Goal: Information Seeking & Learning: Check status

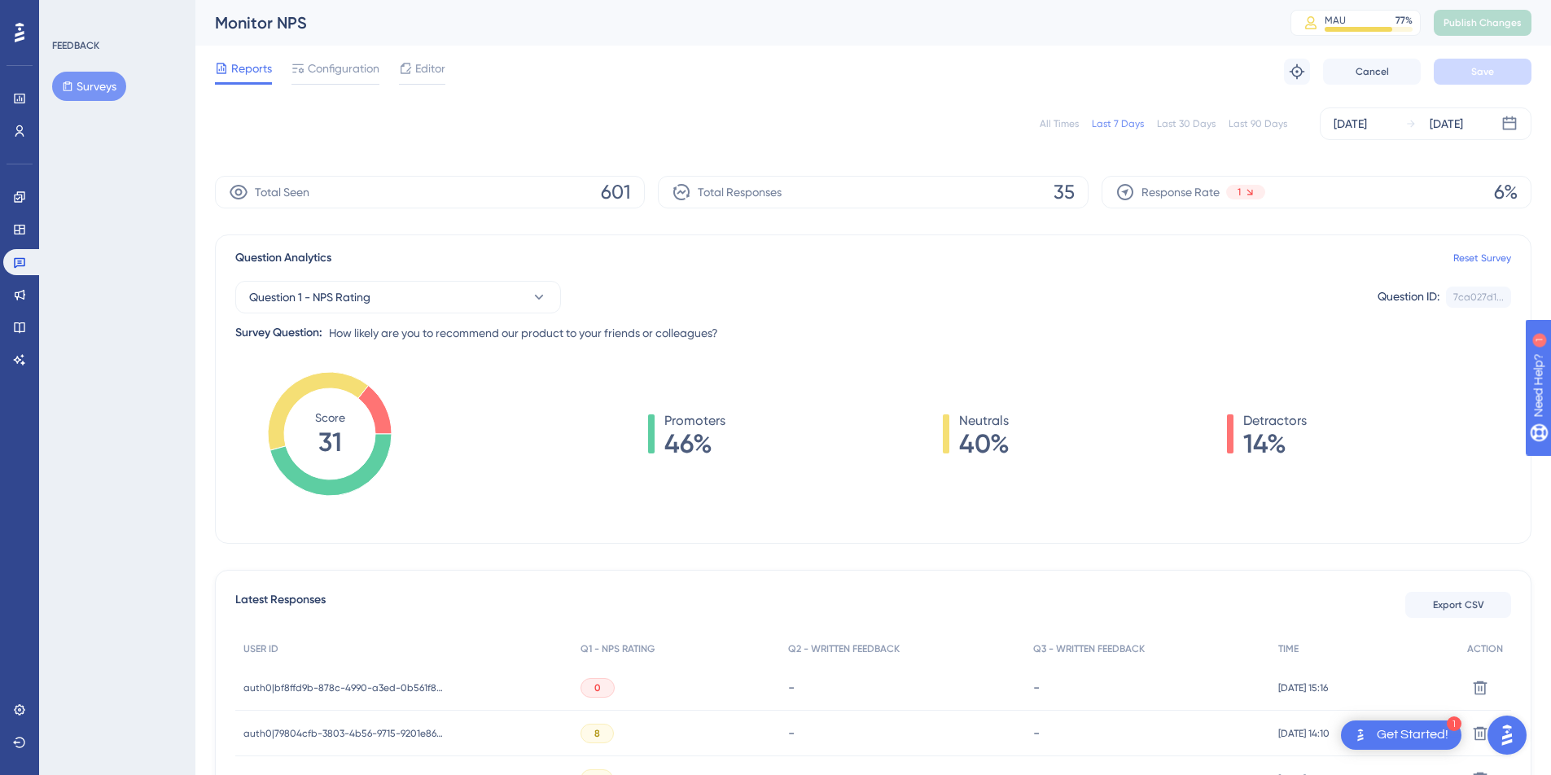
click at [380, 682] on span "auth0|bf8ffd9b-878c-4990-a3ed-0b561f8ae9da" at bounding box center [345, 688] width 204 height 13
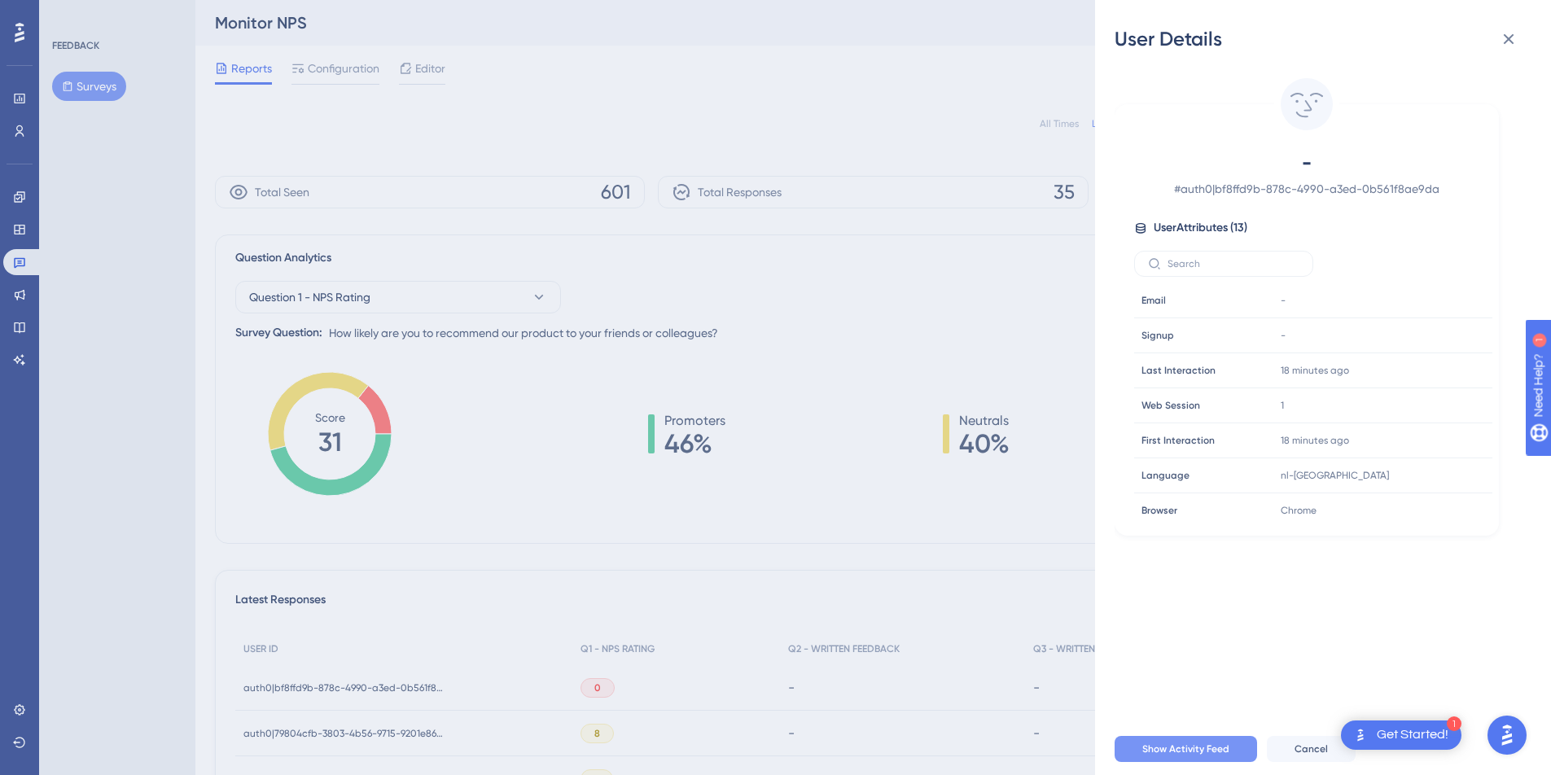
click at [1174, 756] on button "Show Activity Feed" at bounding box center [1186, 749] width 143 height 26
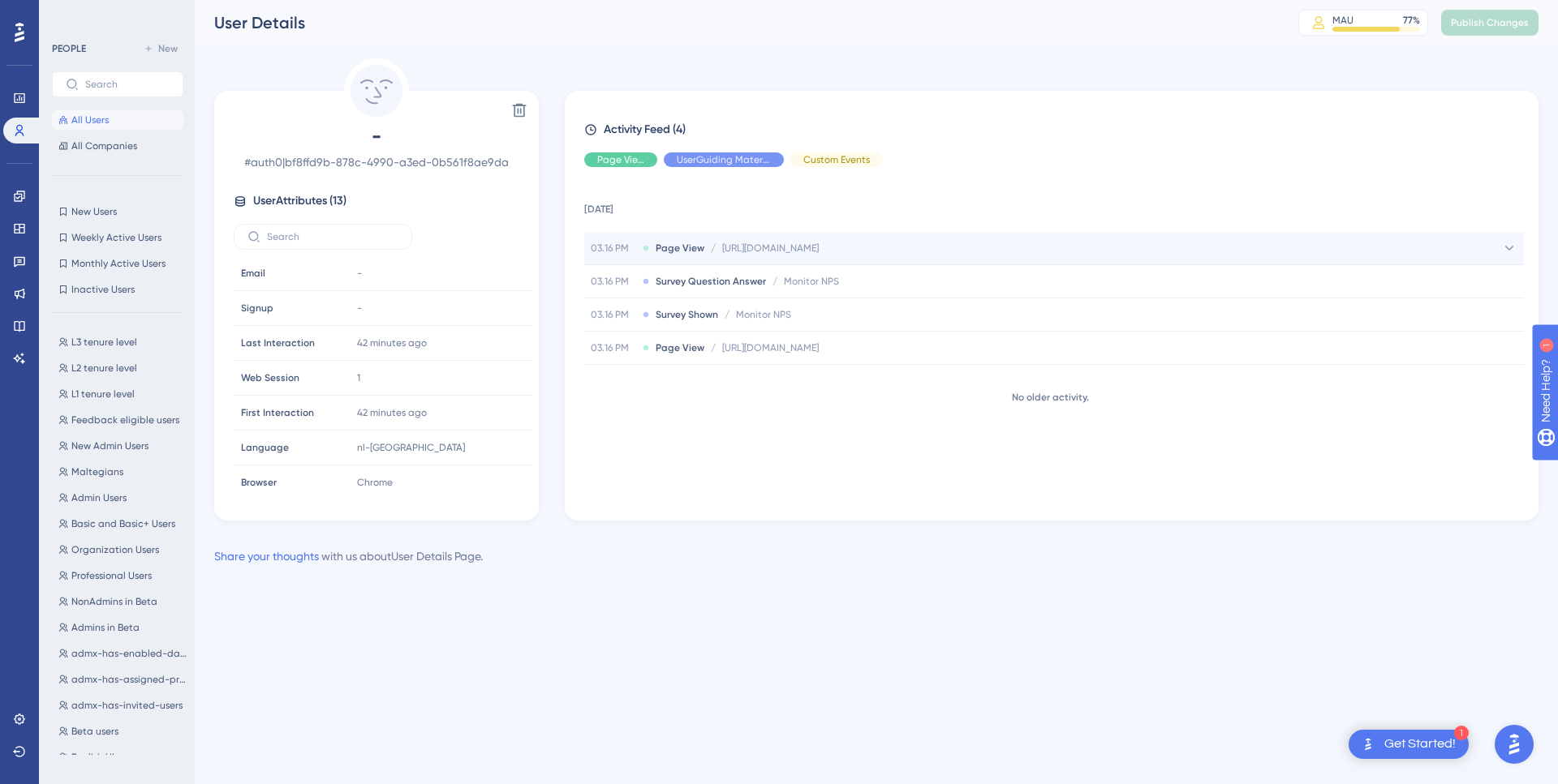
click at [819, 249] on span "[URL][DOMAIN_NAME]" at bounding box center [771, 248] width 97 height 13
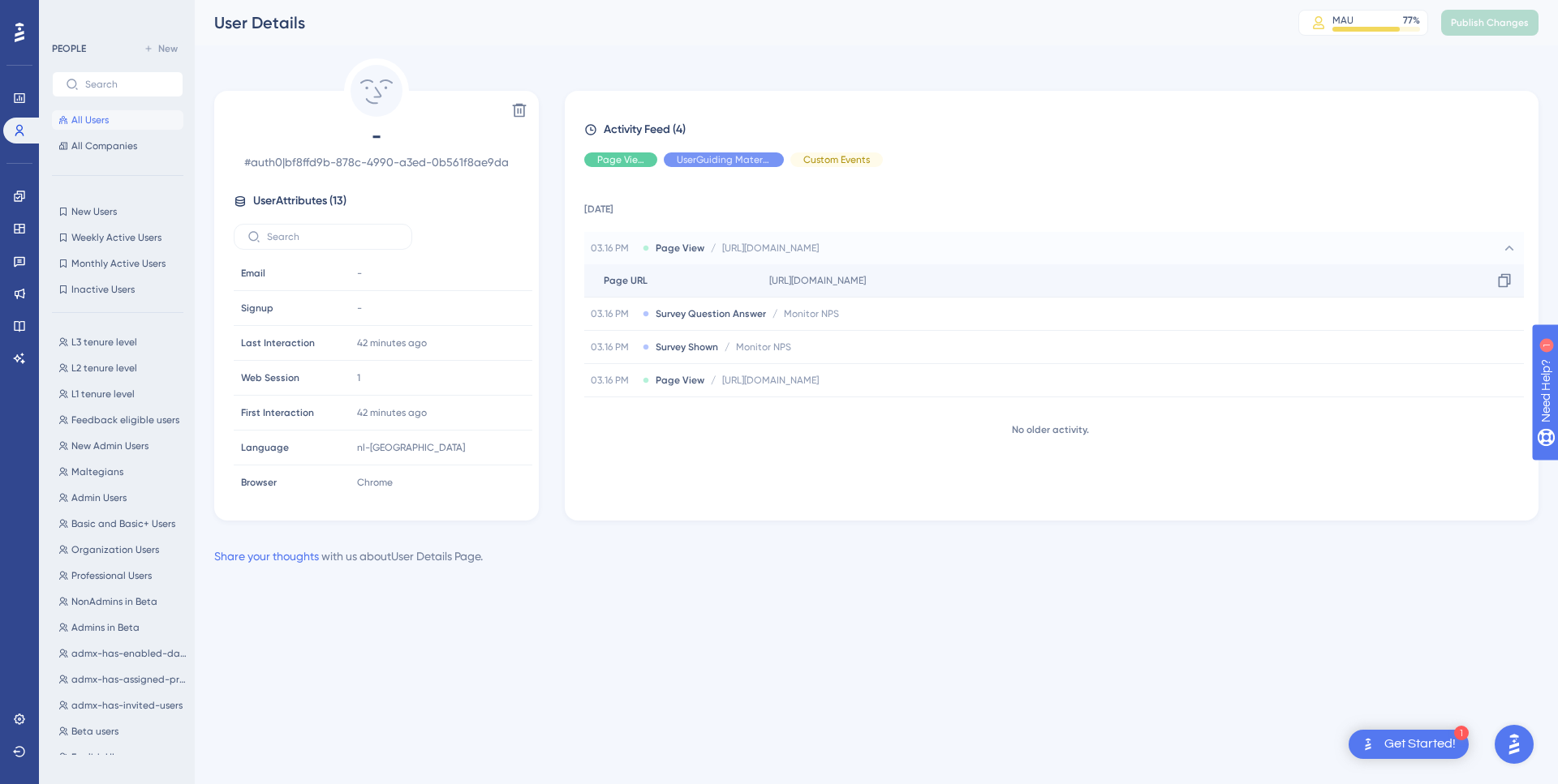
drag, startPoint x: 930, startPoint y: 284, endPoint x: 1011, endPoint y: 284, distance: 81.0
click at [866, 284] on span "[URL][DOMAIN_NAME]" at bounding box center [817, 280] width 97 height 13
copy span "rticoostnederland"
click at [18, 232] on icon at bounding box center [19, 228] width 13 height 13
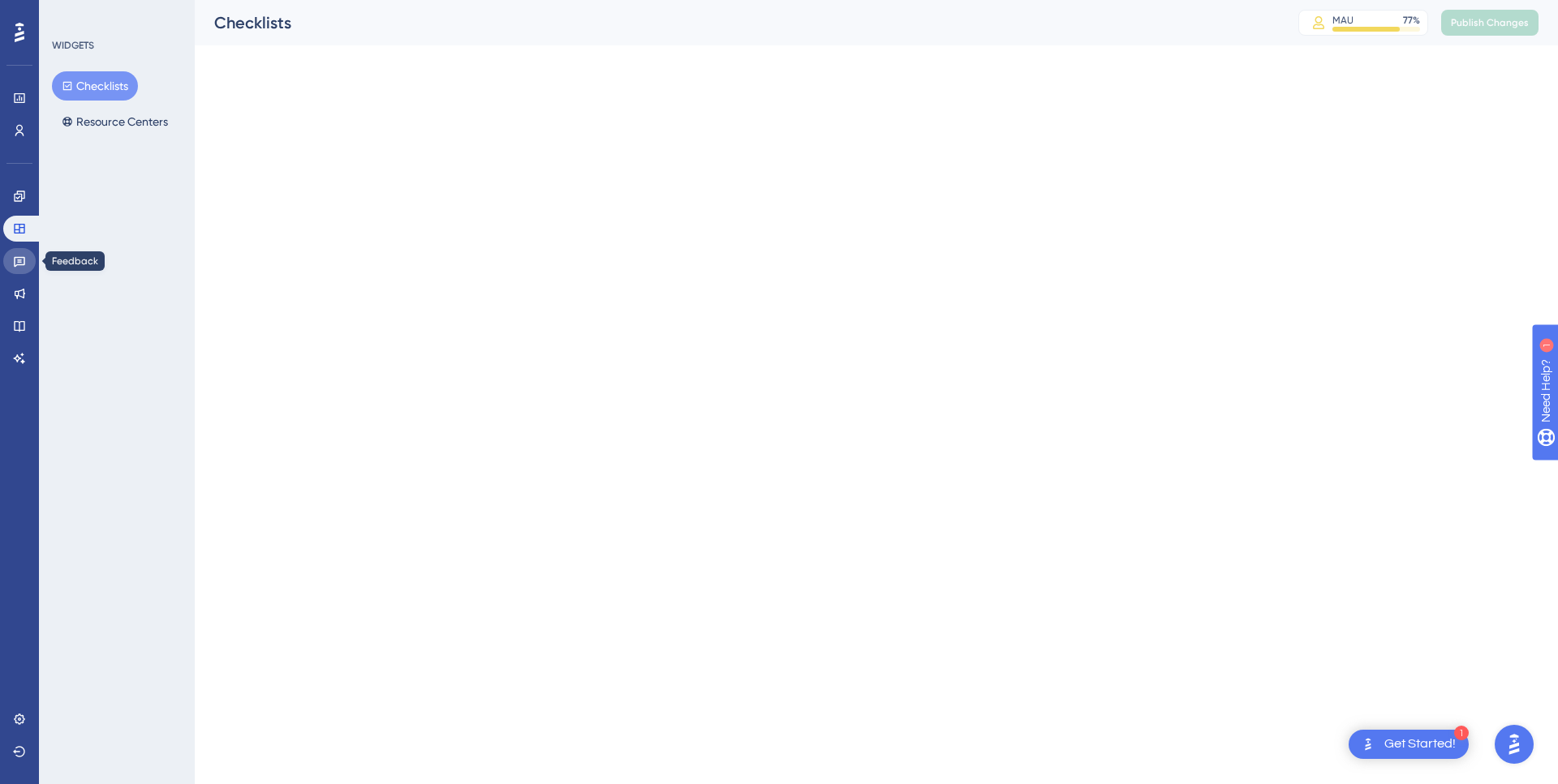
click at [20, 259] on icon at bounding box center [19, 261] width 13 height 13
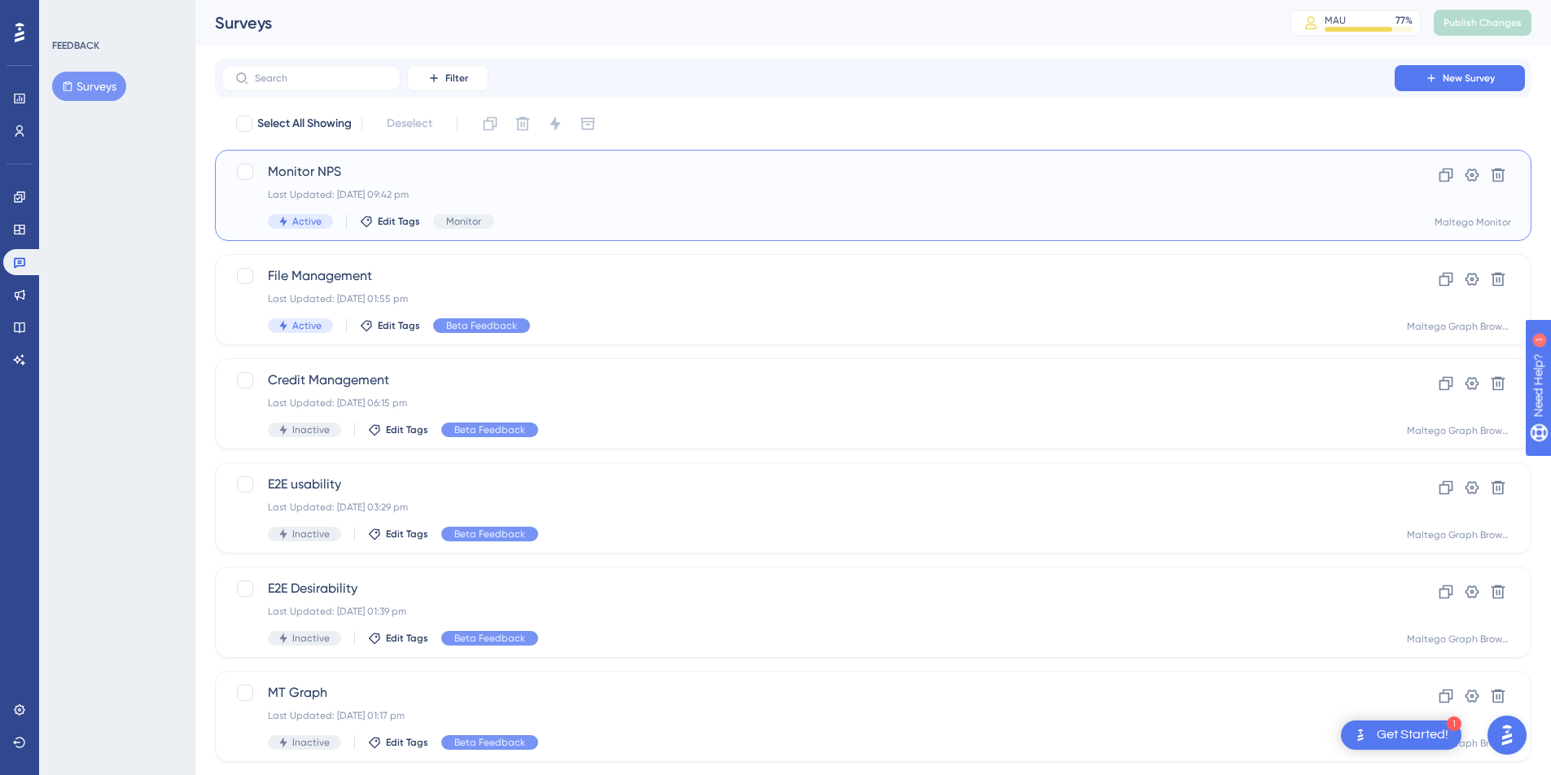
click at [529, 191] on div "Last Updated: [DATE] 09:42 pm" at bounding box center [808, 194] width 1081 height 13
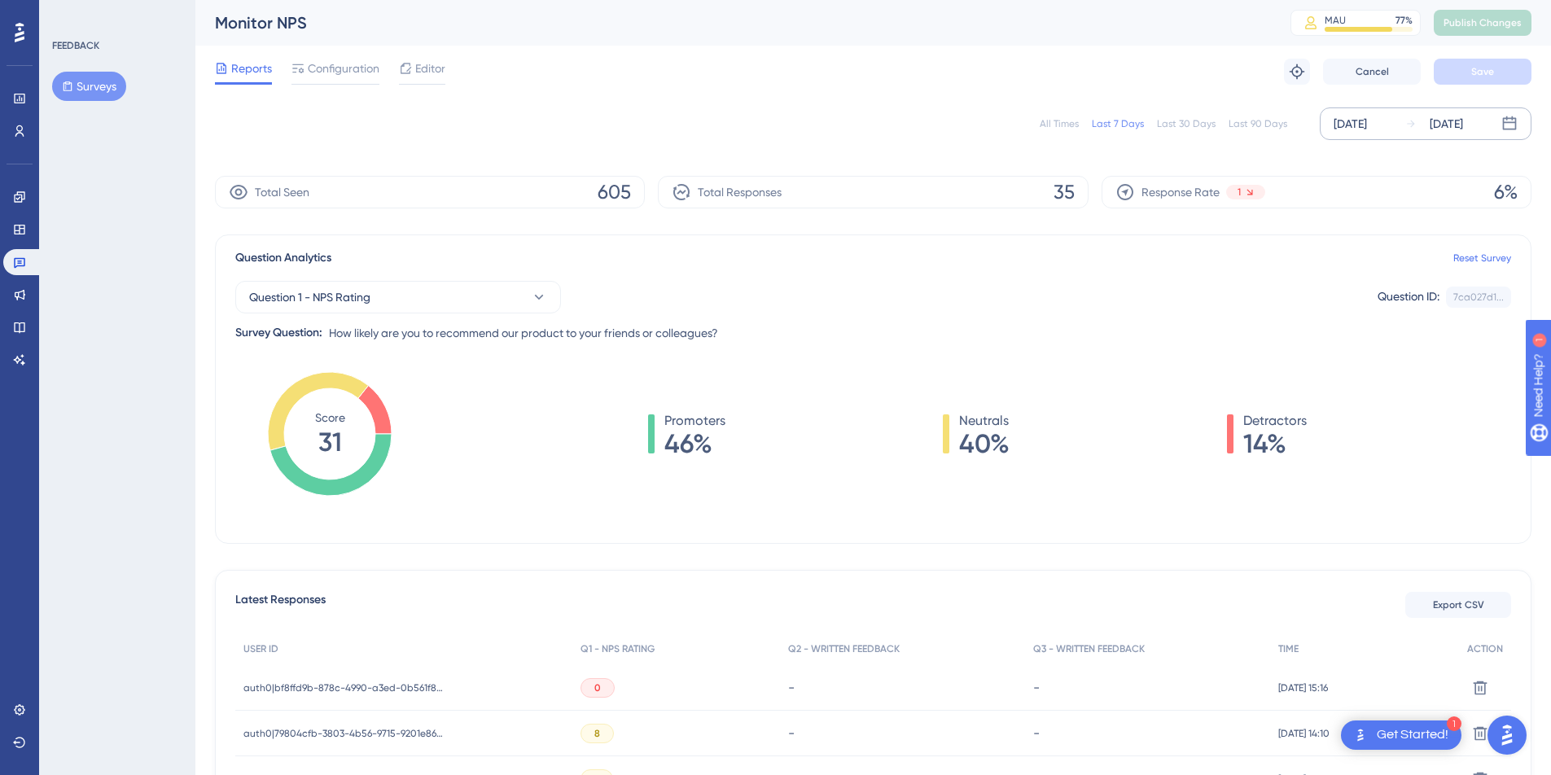
click at [1367, 121] on div "[DATE]" at bounding box center [1350, 124] width 33 height 20
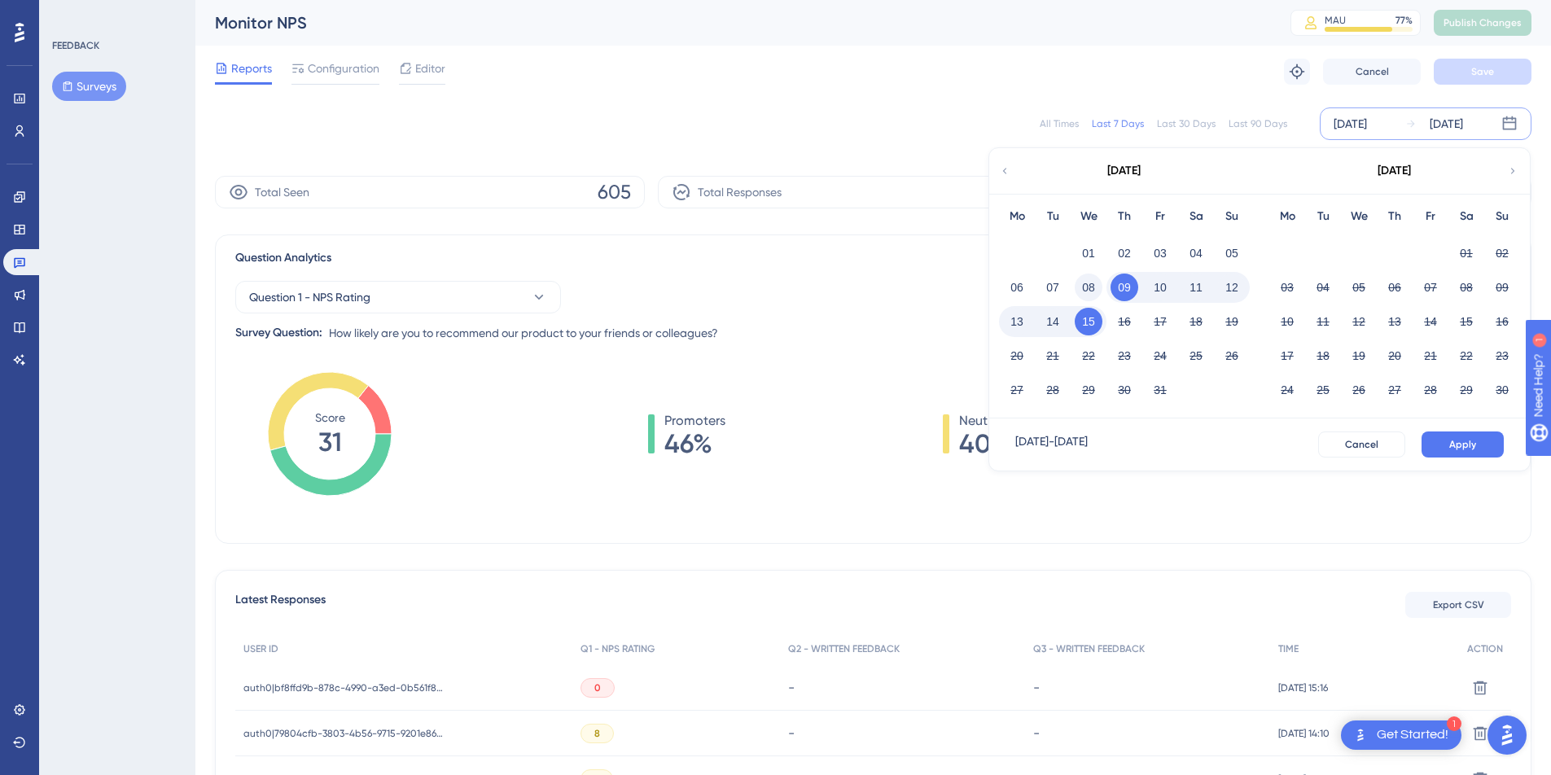
click at [1087, 287] on button "08" at bounding box center [1089, 288] width 28 height 28
click at [1467, 445] on span "Apply" at bounding box center [1462, 444] width 27 height 13
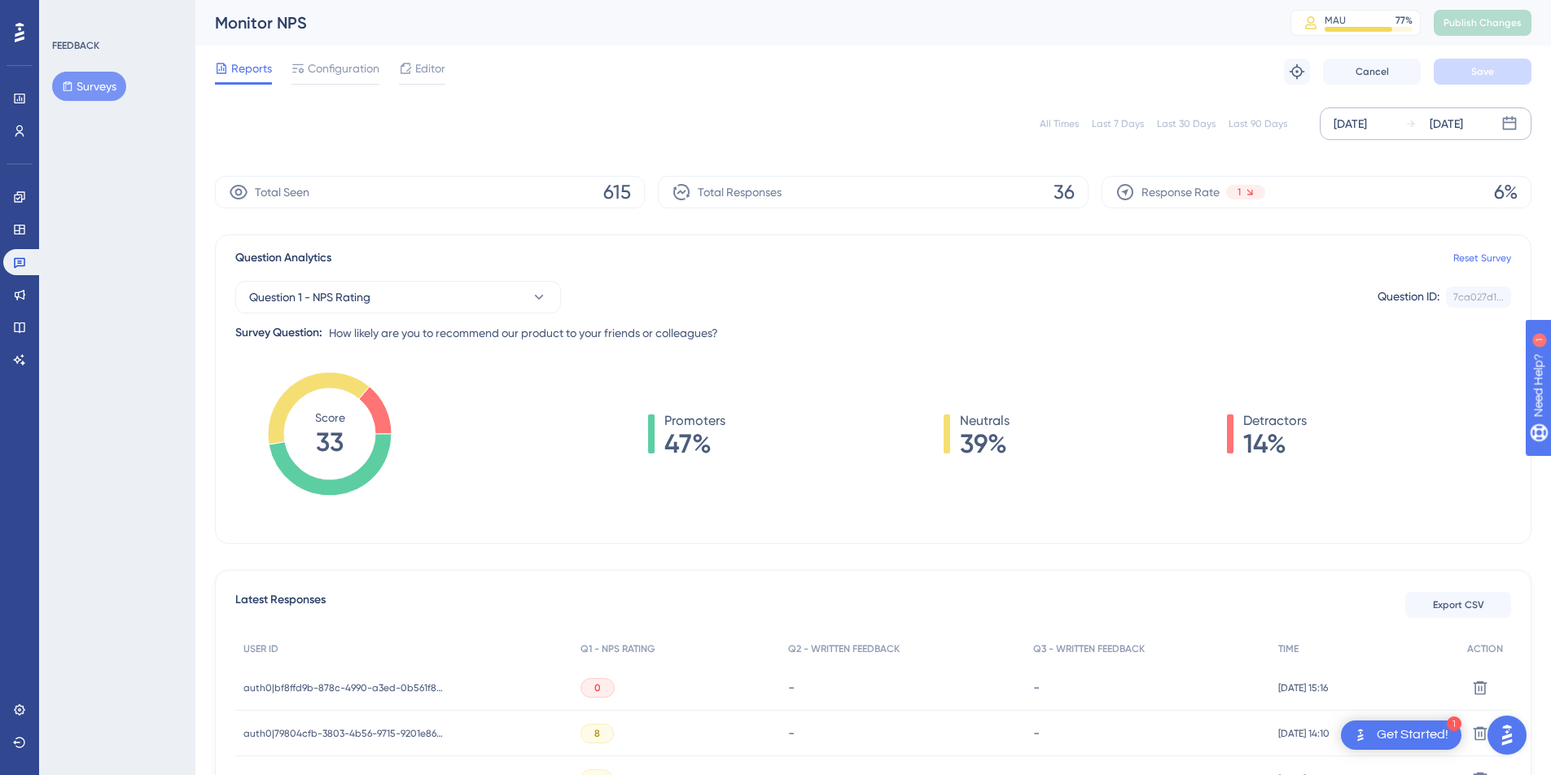
click at [1364, 121] on div "[DATE]" at bounding box center [1350, 124] width 33 height 20
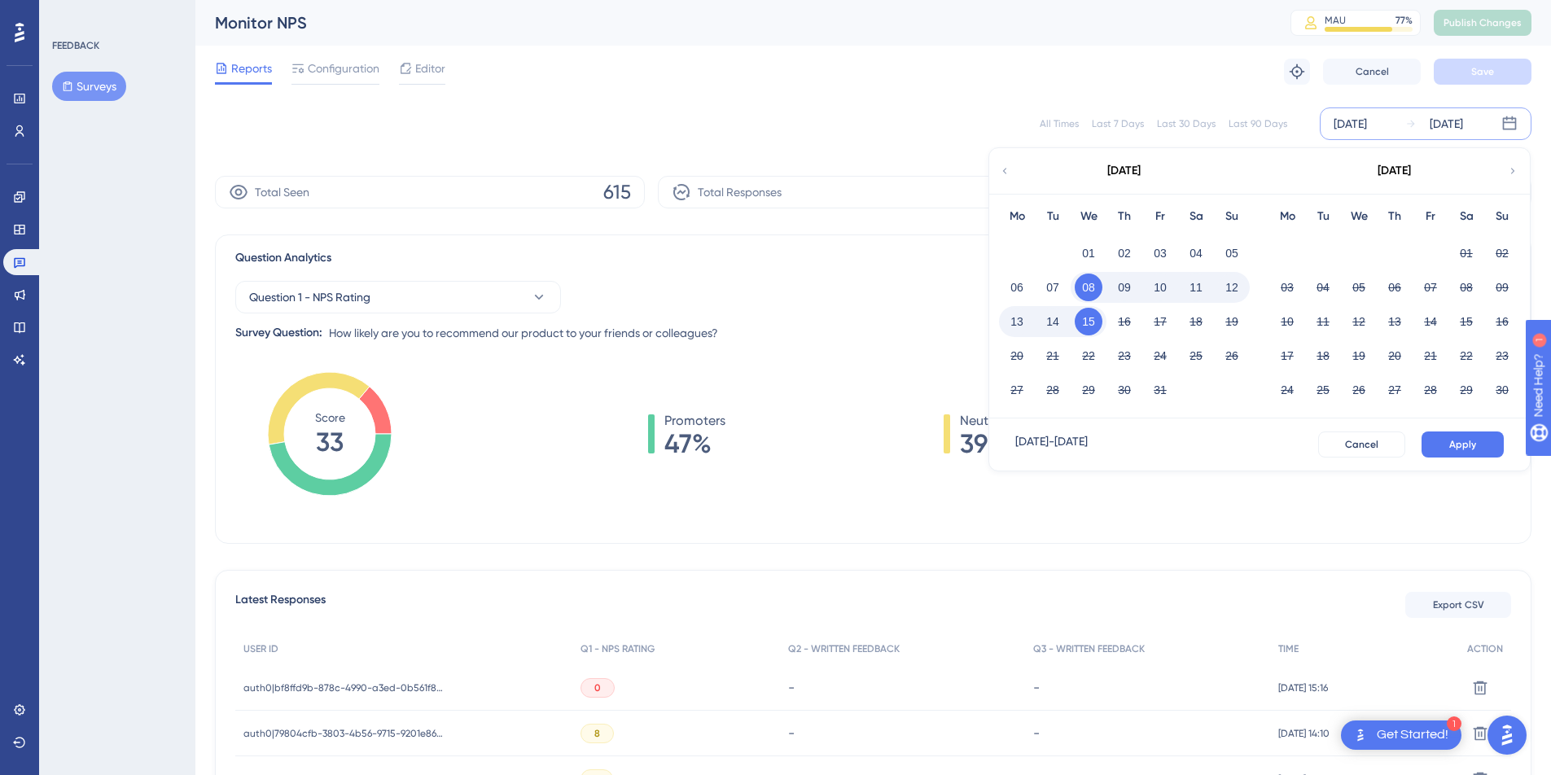
click at [1132, 292] on button "09" at bounding box center [1125, 288] width 28 height 28
click at [1462, 440] on span "Apply" at bounding box center [1462, 444] width 27 height 13
